Goal: Information Seeking & Learning: Learn about a topic

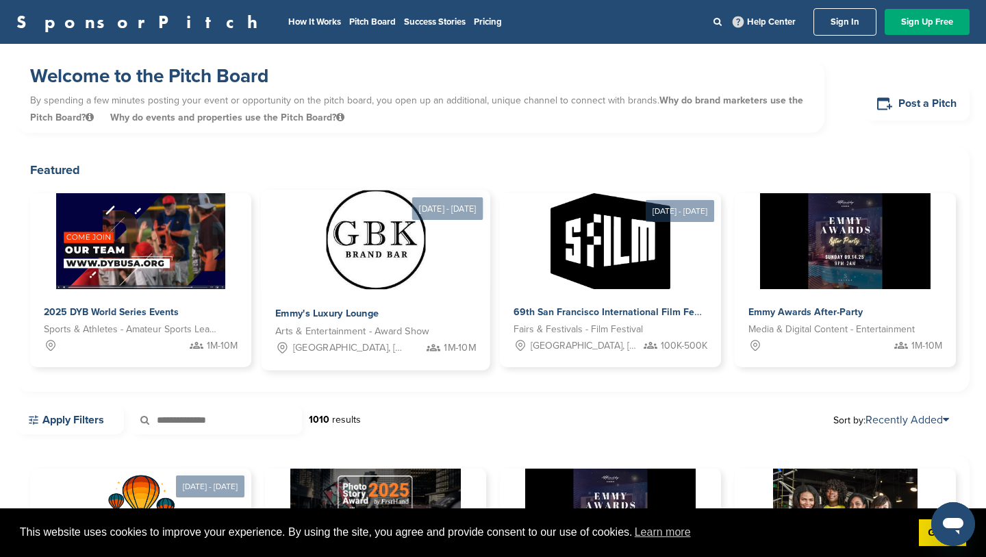
click at [351, 273] on img at bounding box center [375, 239] width 99 height 99
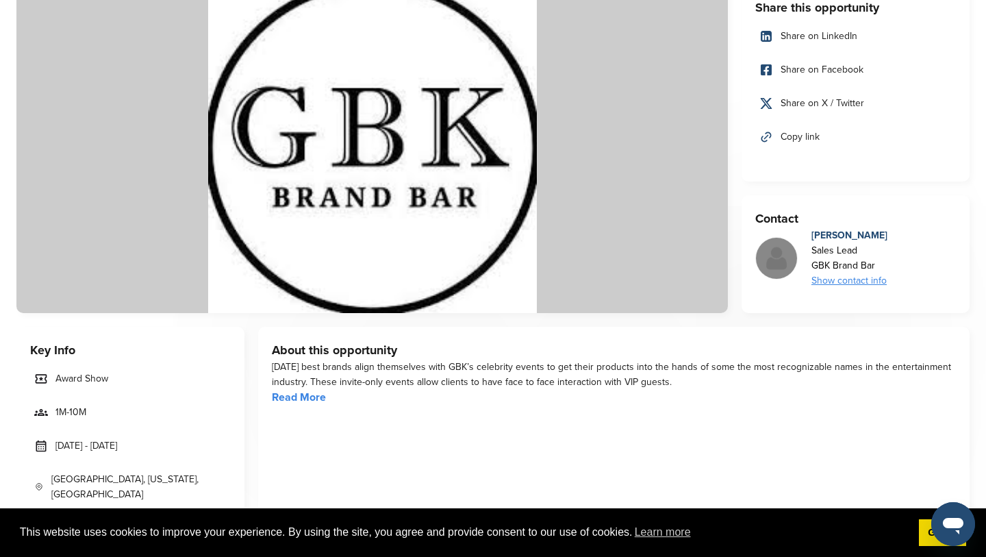
scroll to position [155, 0]
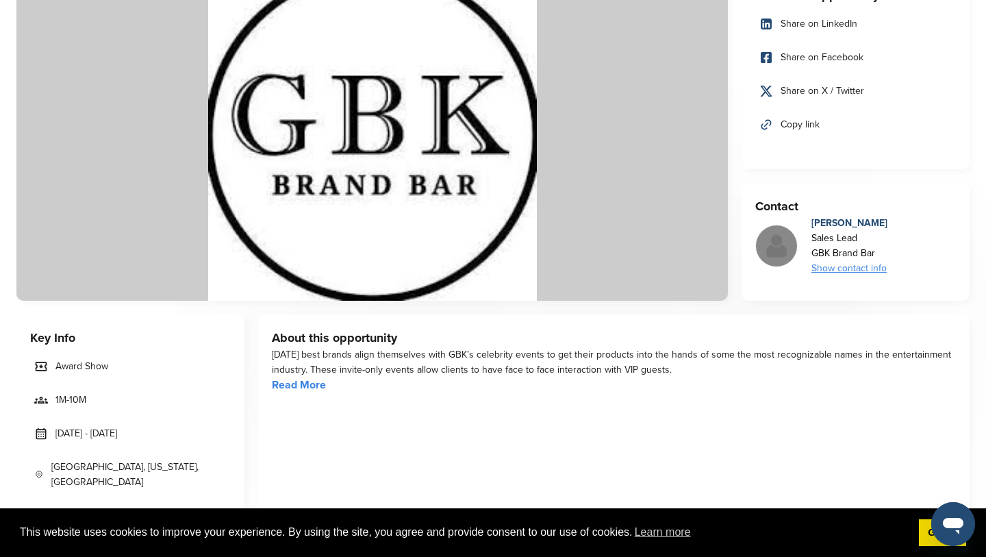
click at [299, 388] on link "Read More" at bounding box center [299, 385] width 54 height 14
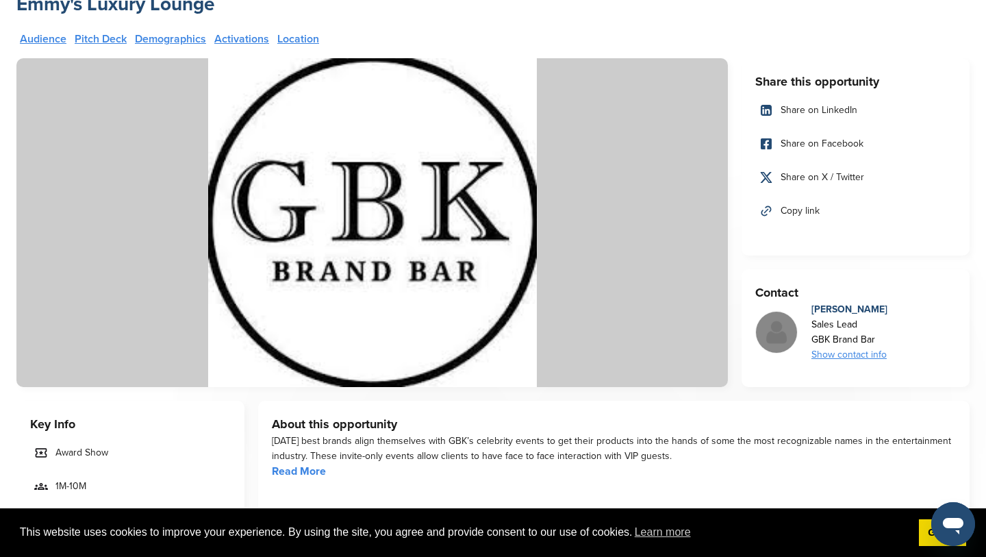
scroll to position [0, 0]
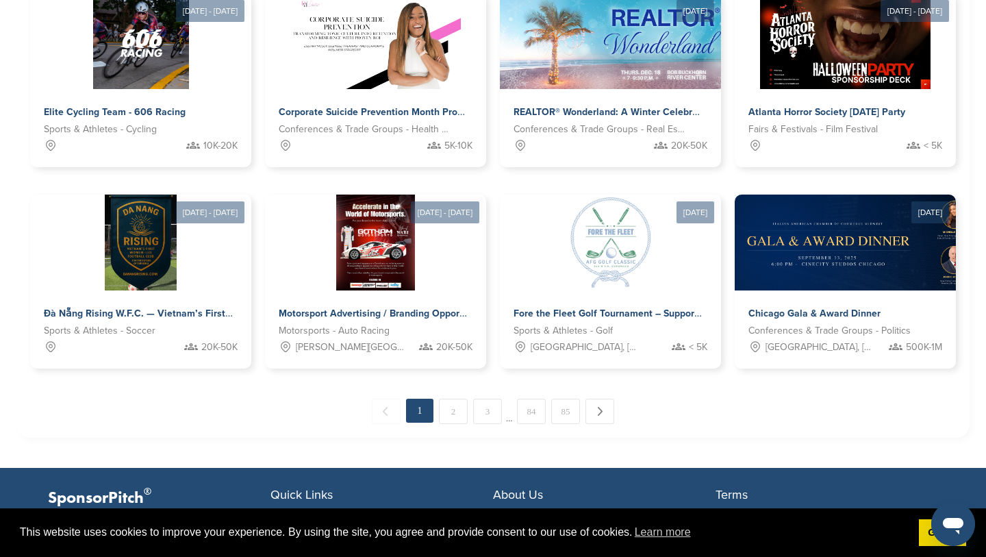
scroll to position [678, 0]
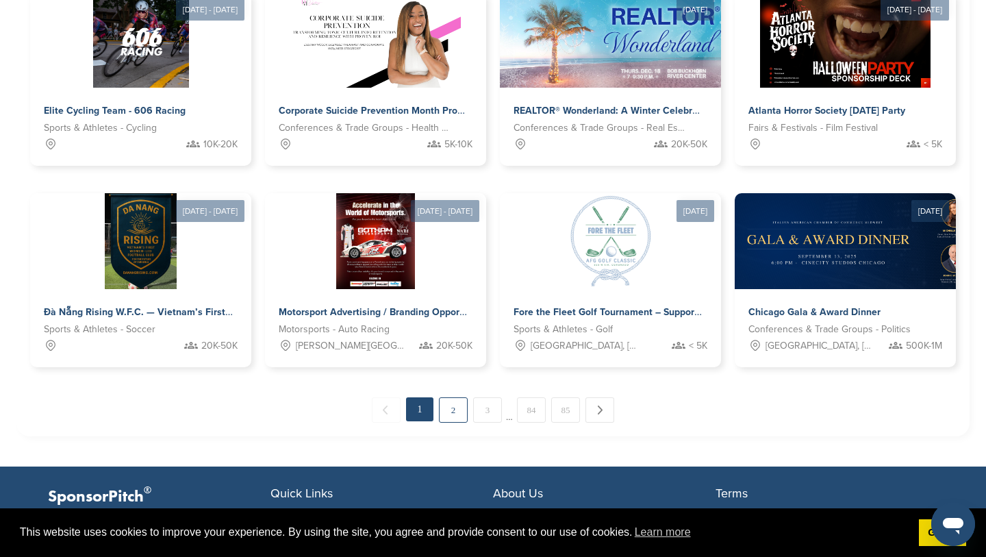
click at [451, 415] on link "2" at bounding box center [453, 409] width 29 height 25
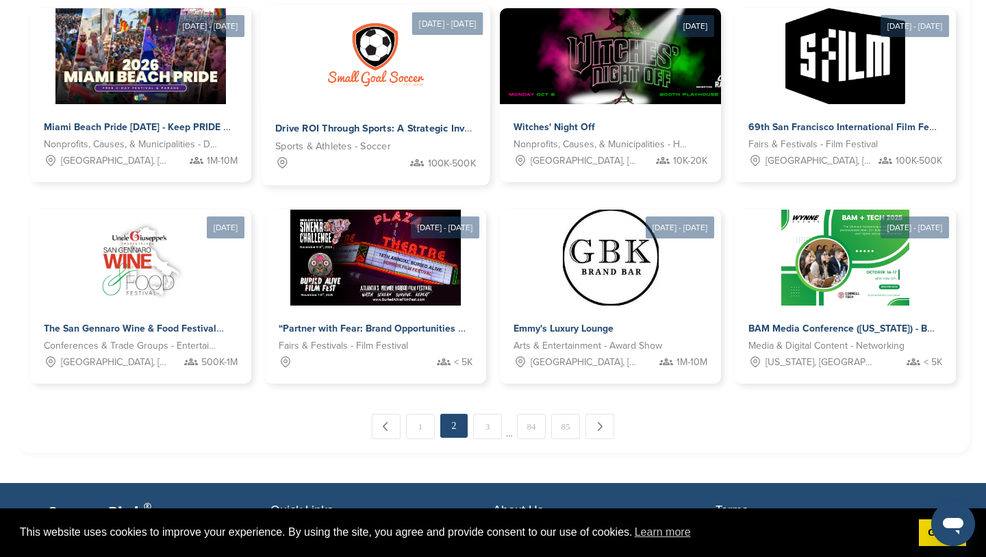
scroll to position [664, 0]
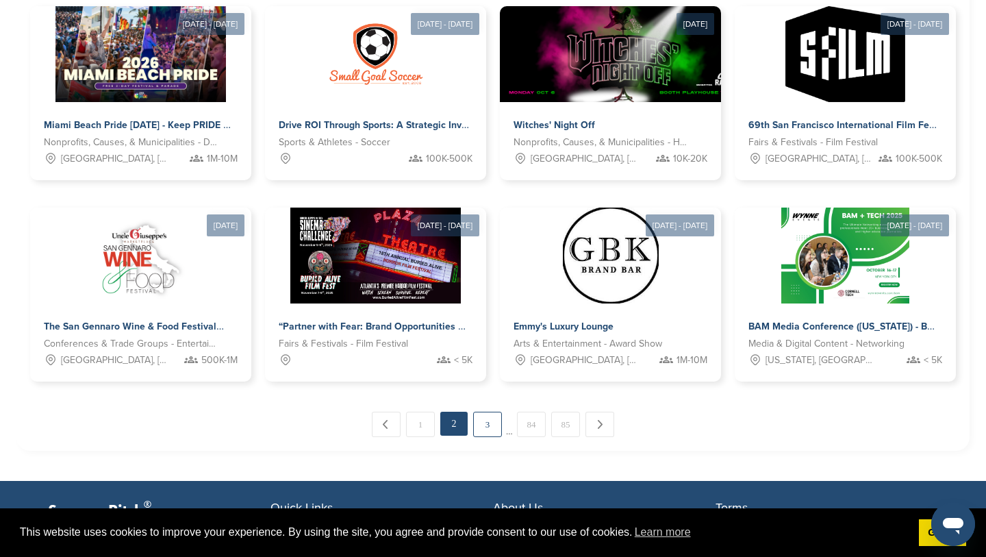
click at [483, 429] on link "3" at bounding box center [487, 424] width 29 height 25
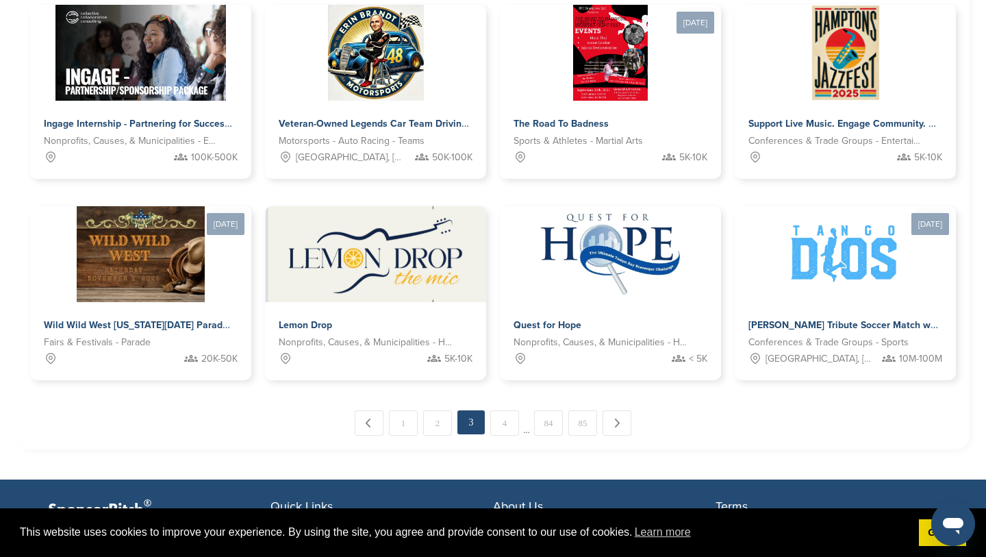
scroll to position [677, 0]
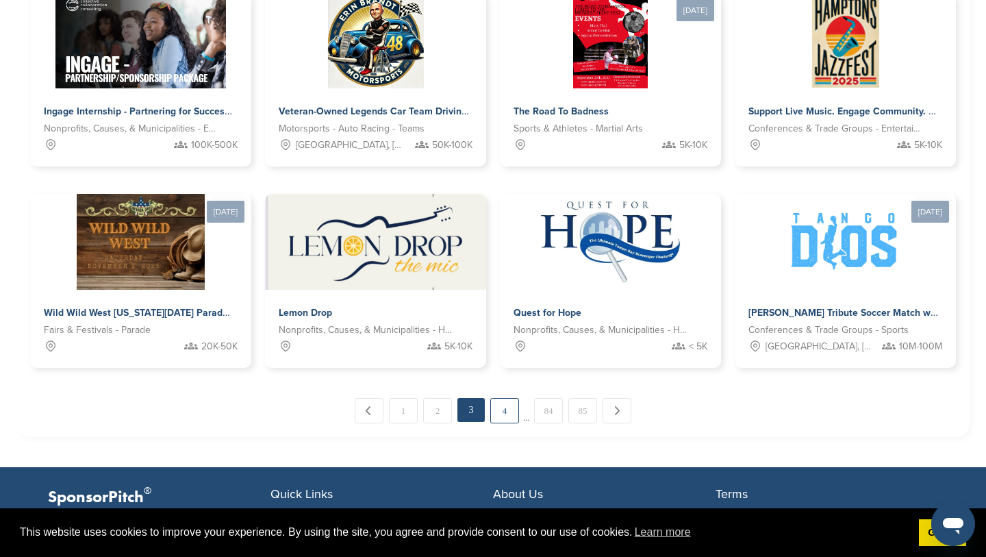
click at [505, 414] on link "4" at bounding box center [504, 410] width 29 height 25
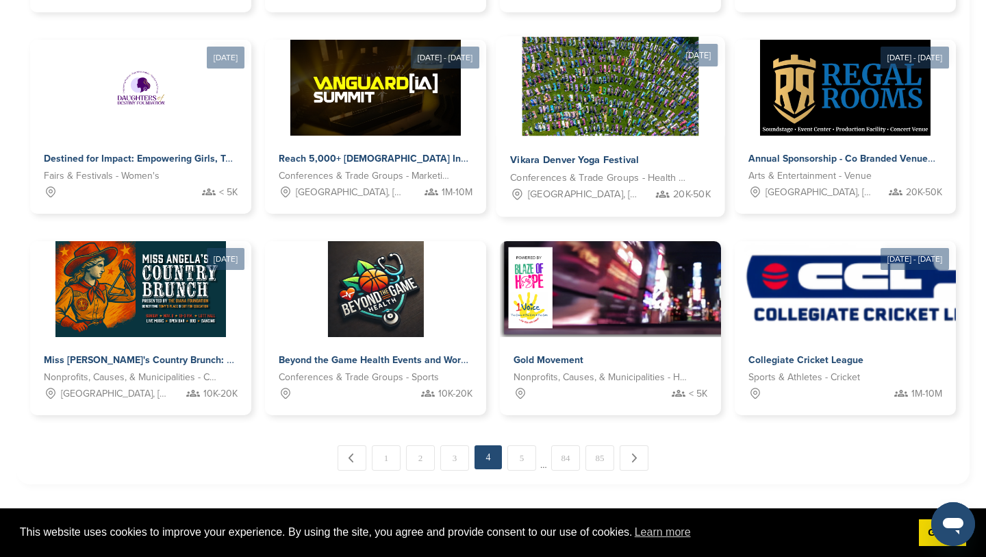
scroll to position [648, 0]
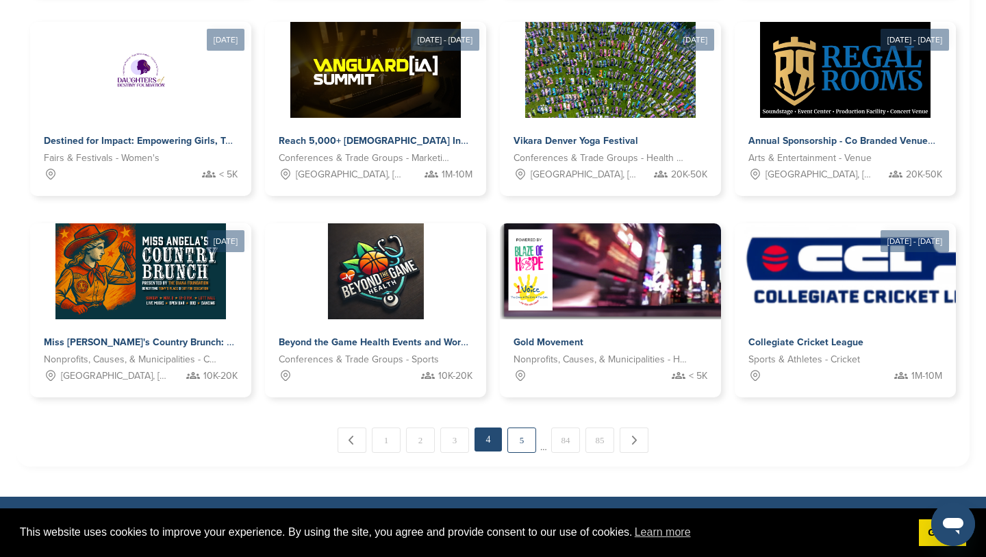
click at [525, 440] on link "5" at bounding box center [522, 439] width 29 height 25
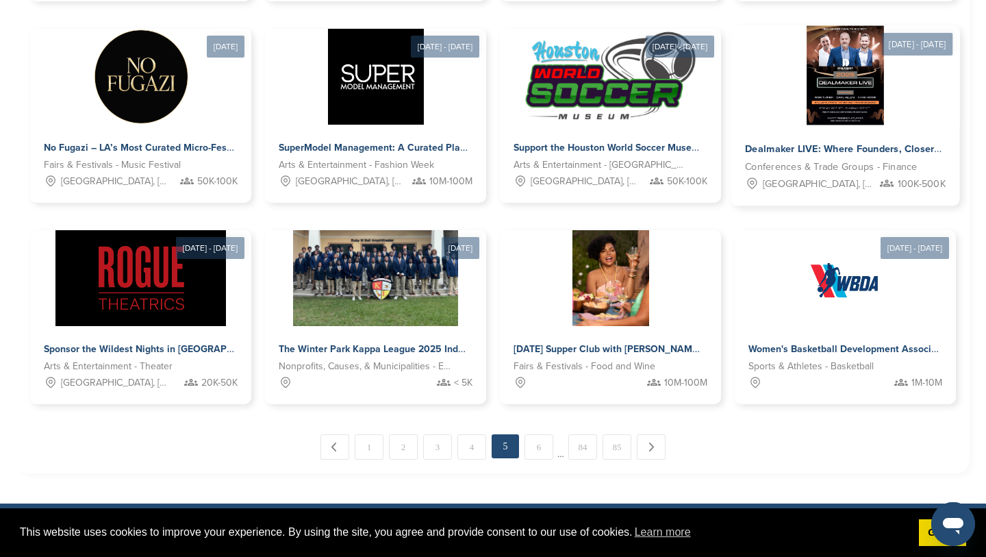
scroll to position [644, 0]
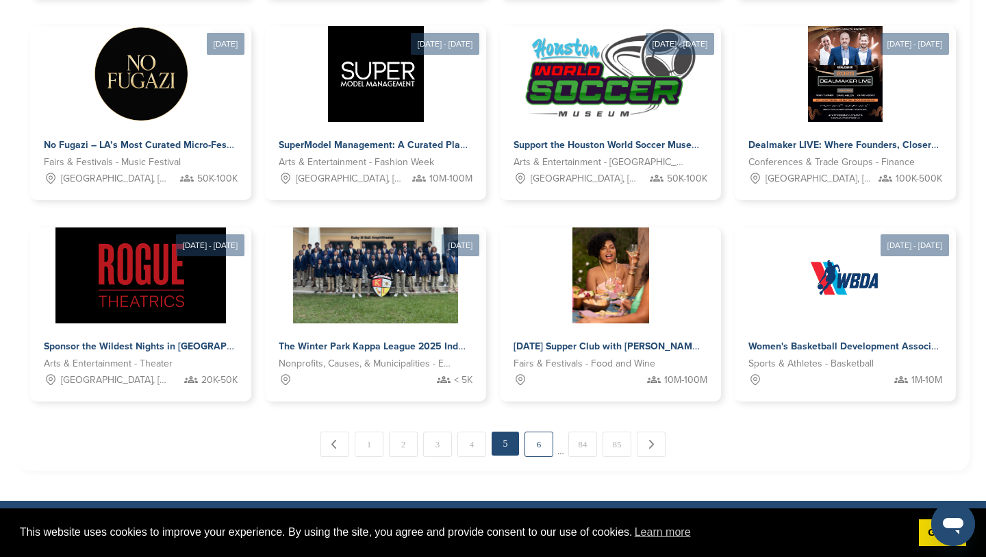
click at [534, 449] on link "6" at bounding box center [539, 443] width 29 height 25
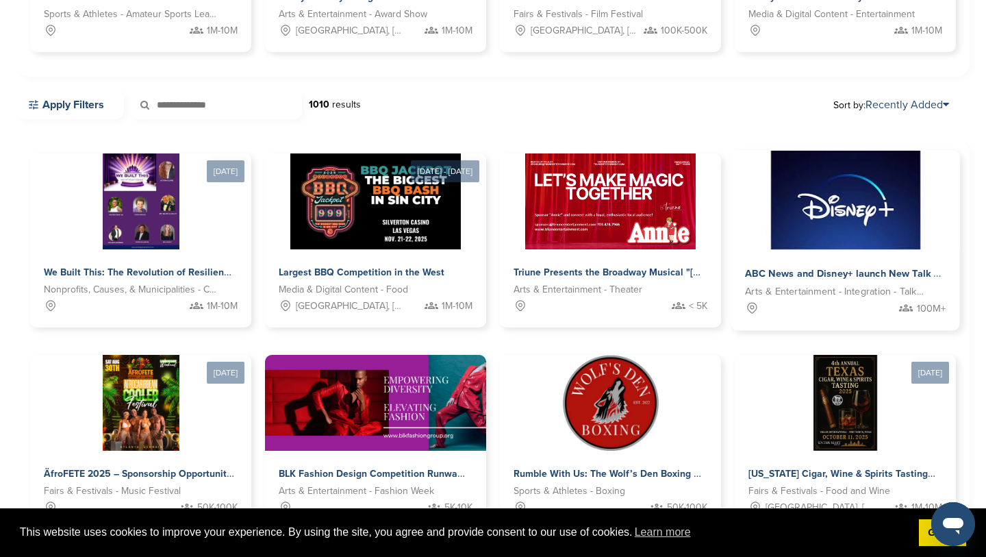
click at [846, 218] on img at bounding box center [845, 200] width 177 height 99
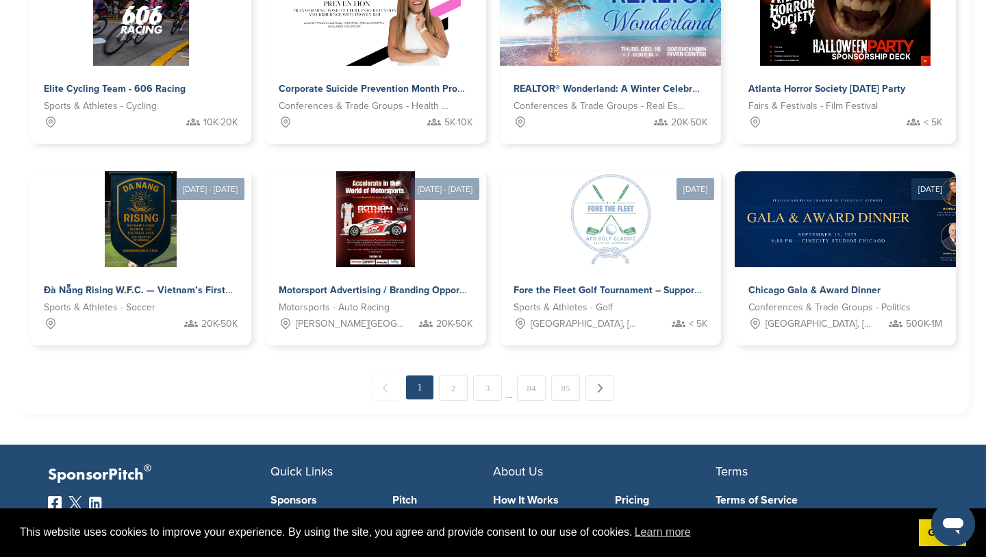
scroll to position [706, 0]
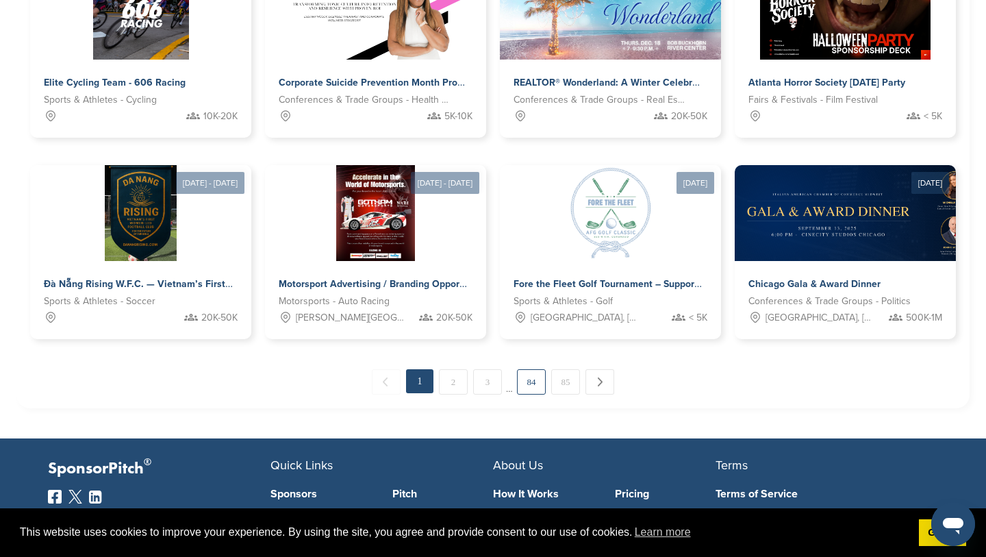
click at [529, 385] on link "84" at bounding box center [531, 381] width 29 height 25
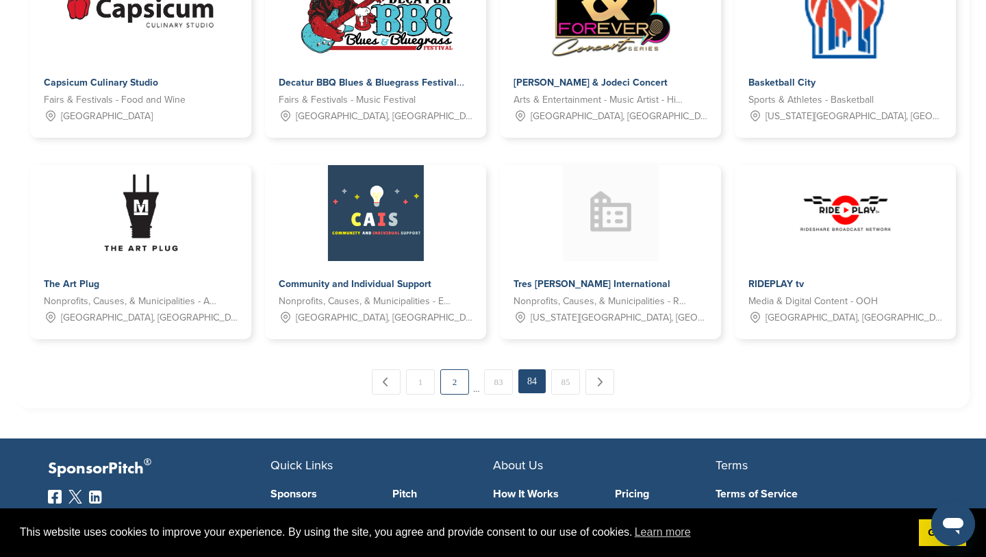
click at [449, 388] on link "2" at bounding box center [454, 381] width 29 height 25
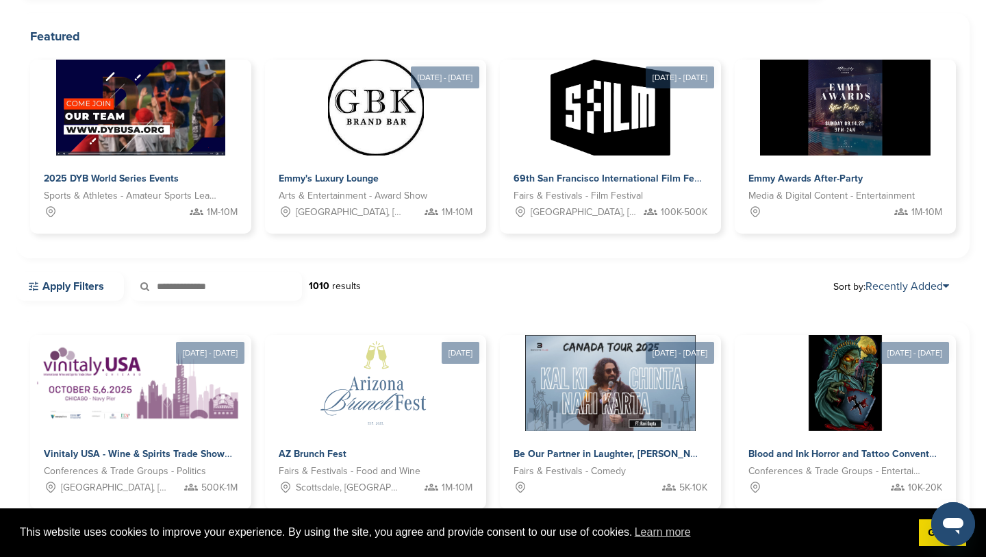
scroll to position [0, 0]
